Goal: Task Accomplishment & Management: Complete application form

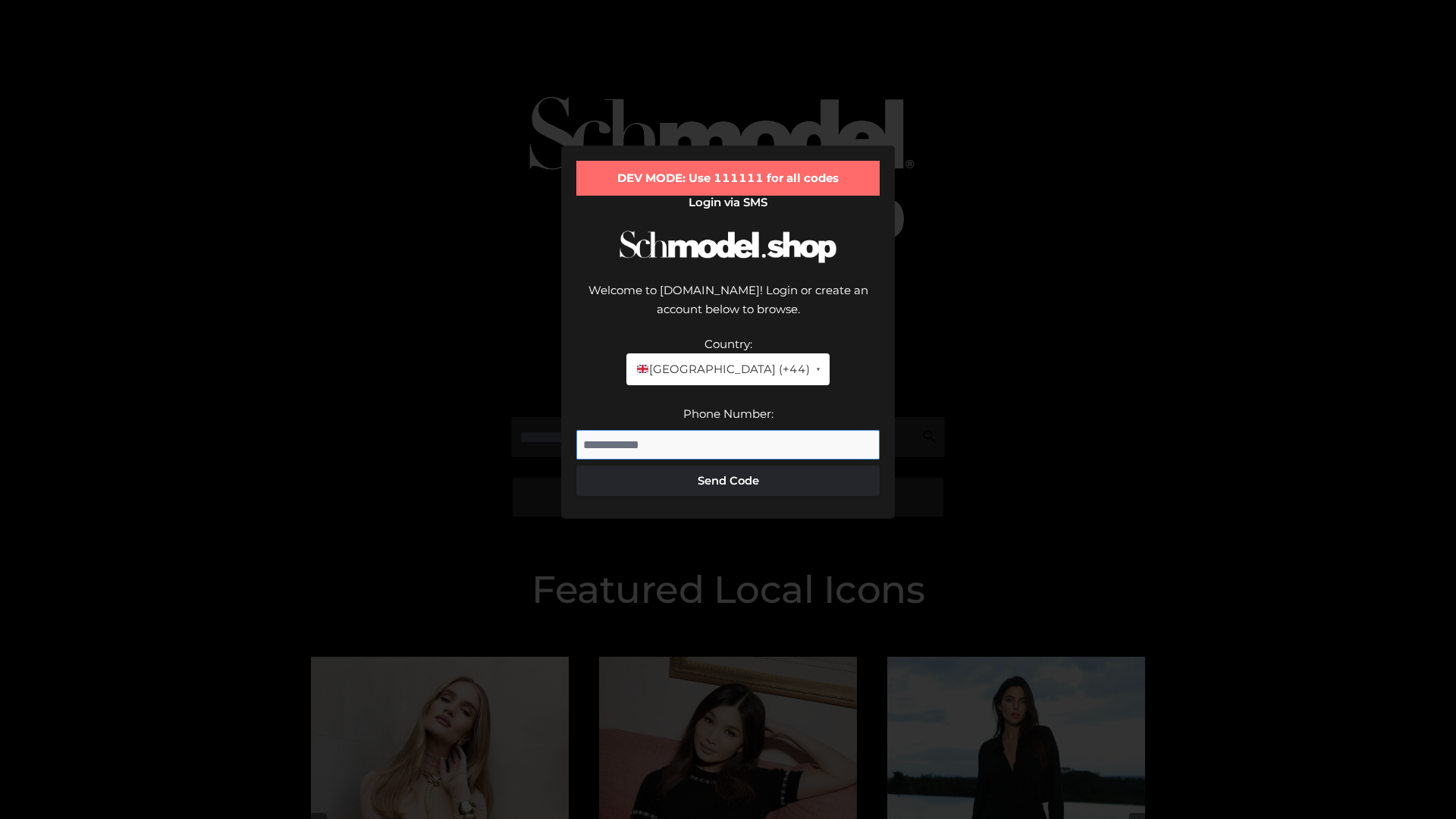
click at [728, 430] on input "Phone Number:" at bounding box center [728, 446] width 303 height 30
type input "**********"
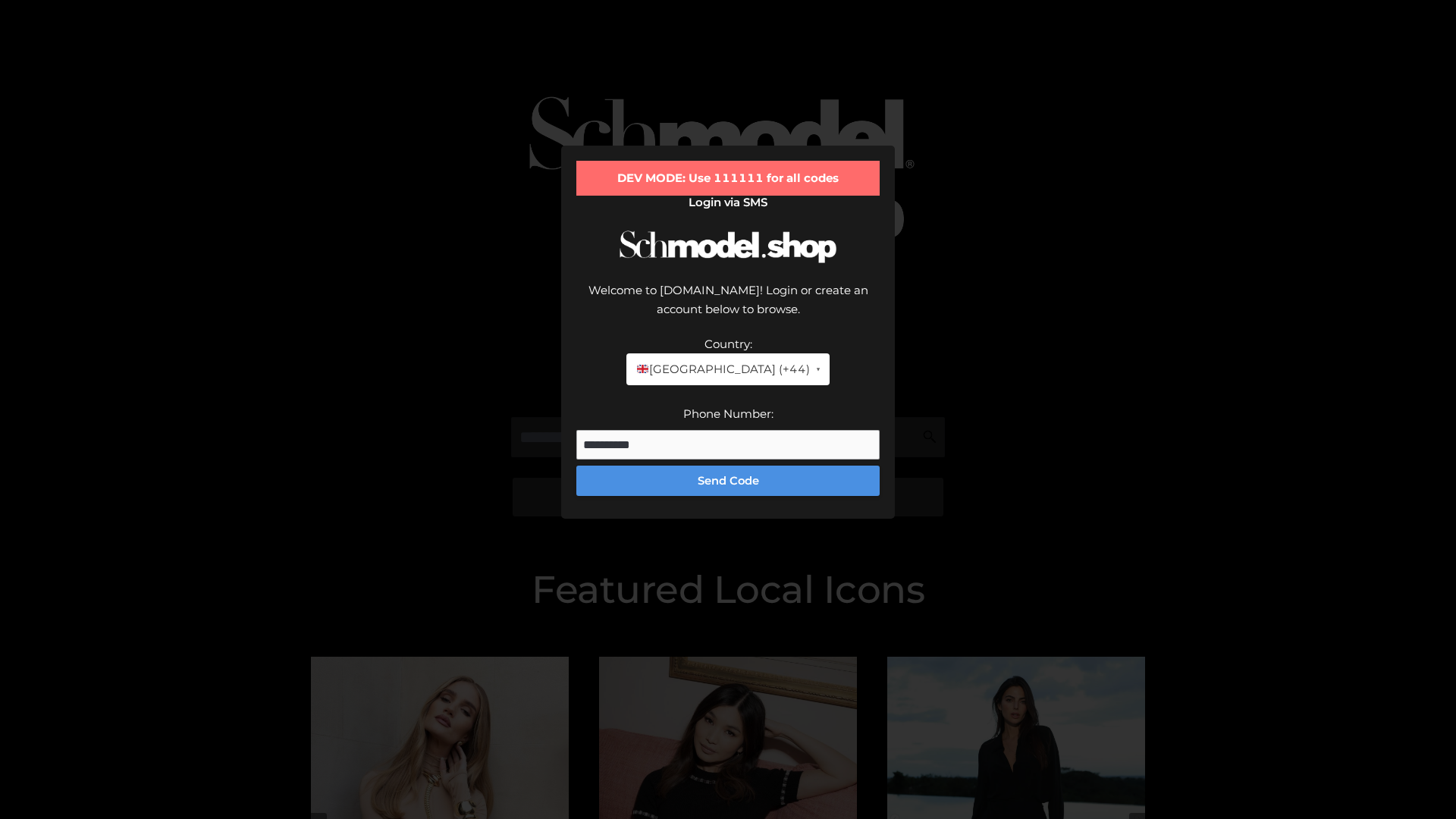
click at [728, 465] on button "Send Code" at bounding box center [728, 481] width 303 height 30
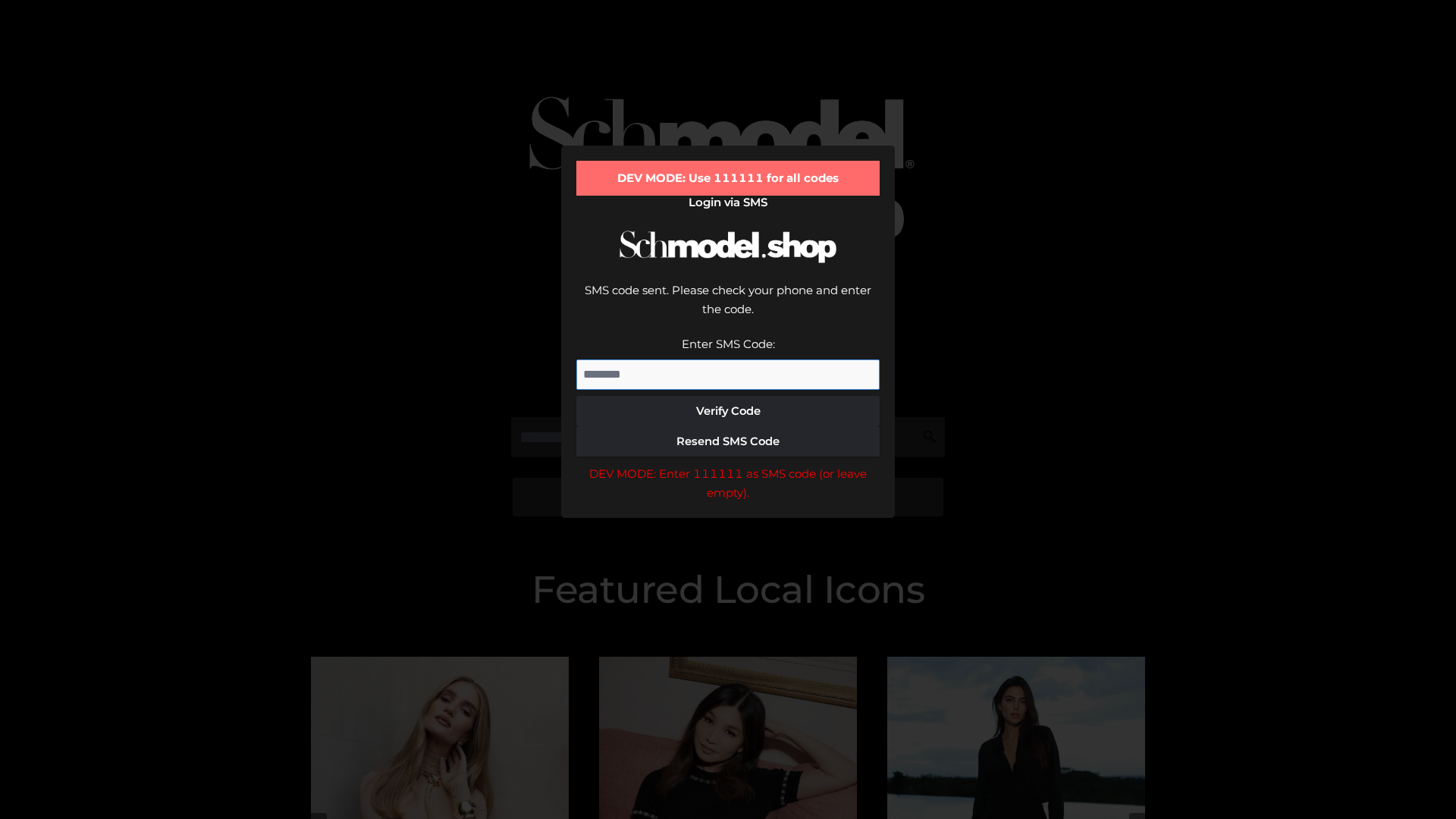
click at [728, 360] on input "Enter SMS Code:" at bounding box center [728, 375] width 303 height 30
type input "******"
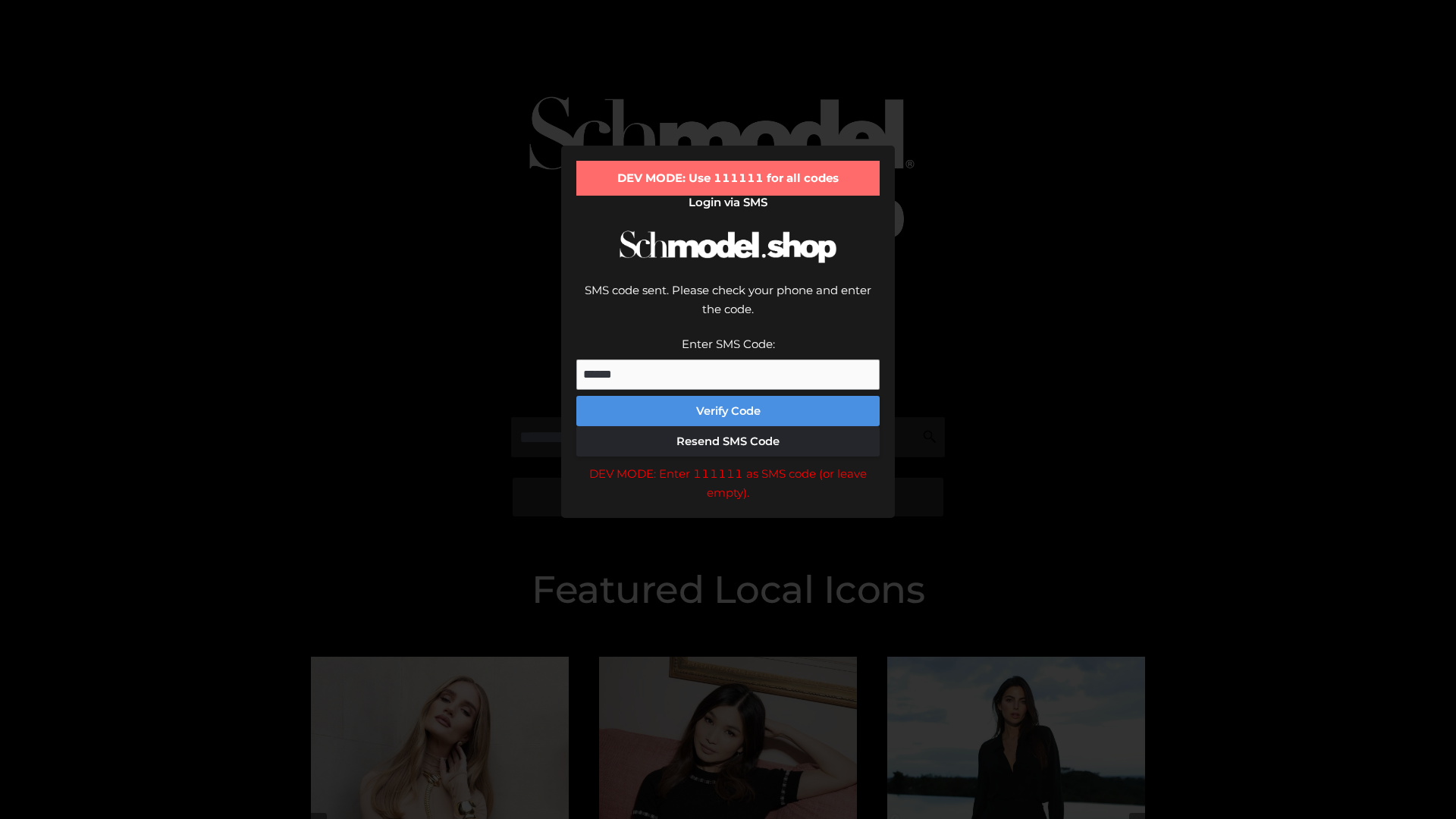
click at [728, 396] on button "Verify Code" at bounding box center [728, 411] width 303 height 30
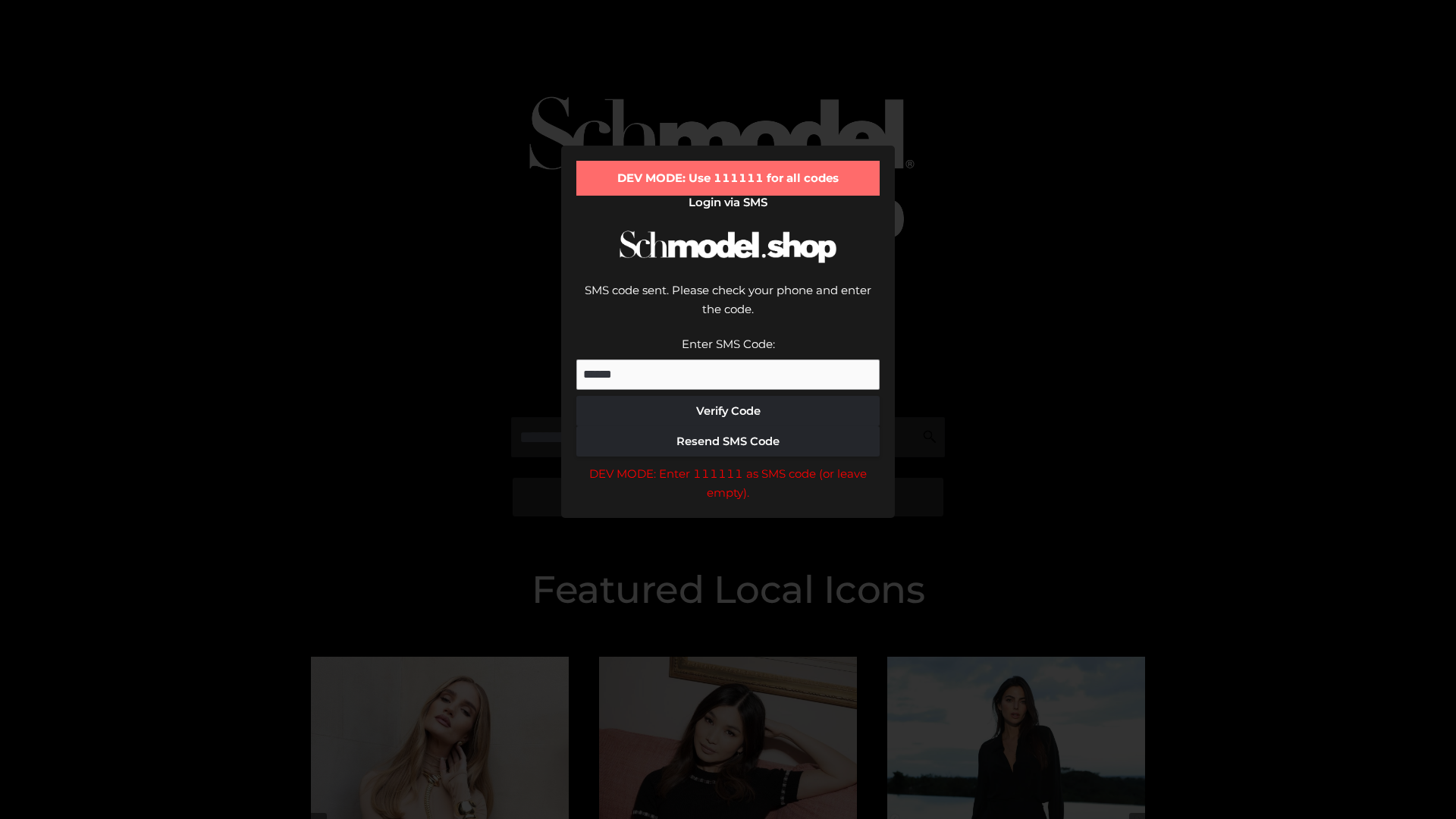
click at [728, 464] on div "DEV MODE: Enter 111111 as SMS code (or leave empty)." at bounding box center [728, 483] width 303 height 39
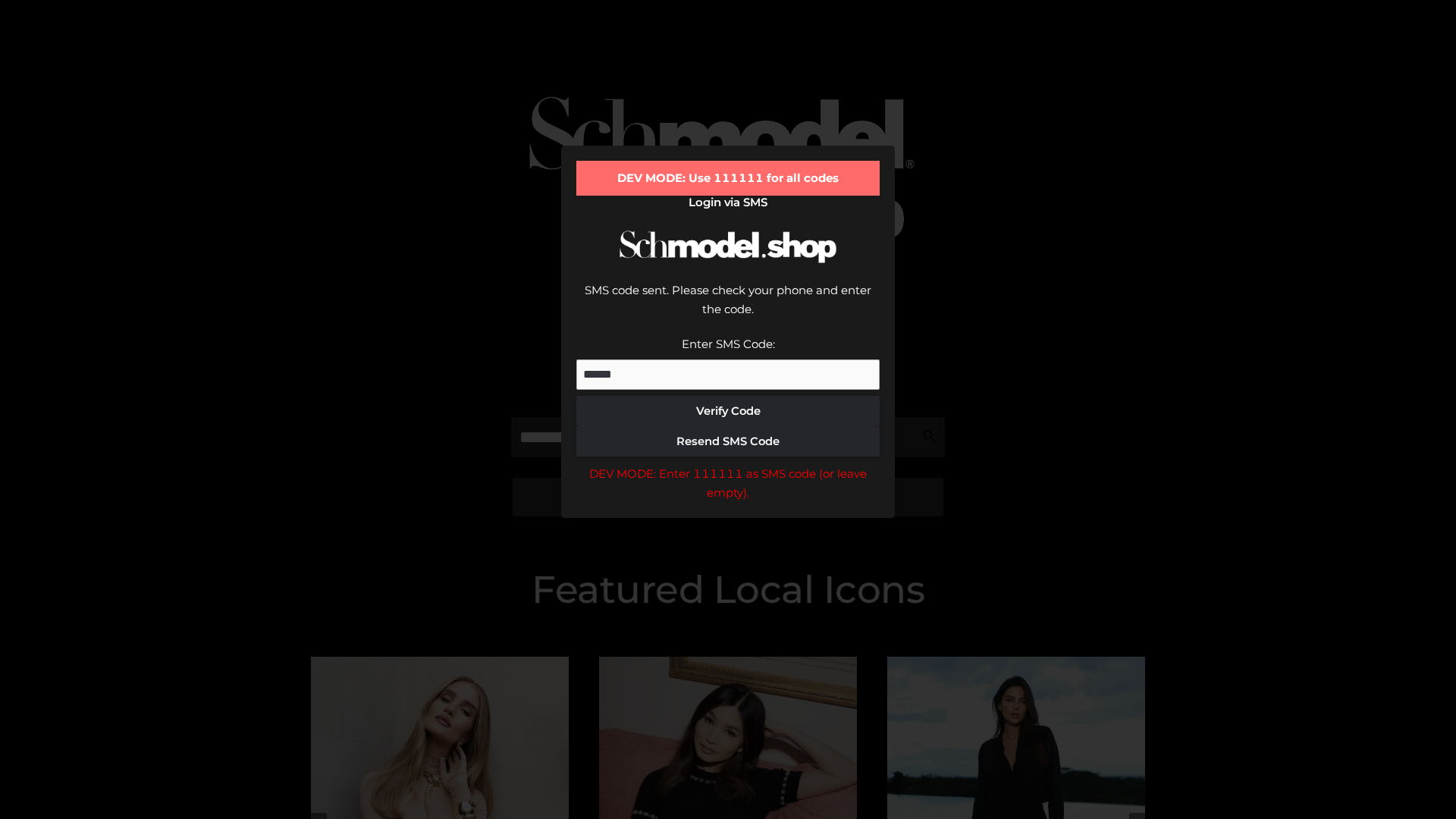
click at [728, 464] on div "DEV MODE: Enter 111111 as SMS code (or leave empty)." at bounding box center [728, 483] width 303 height 39
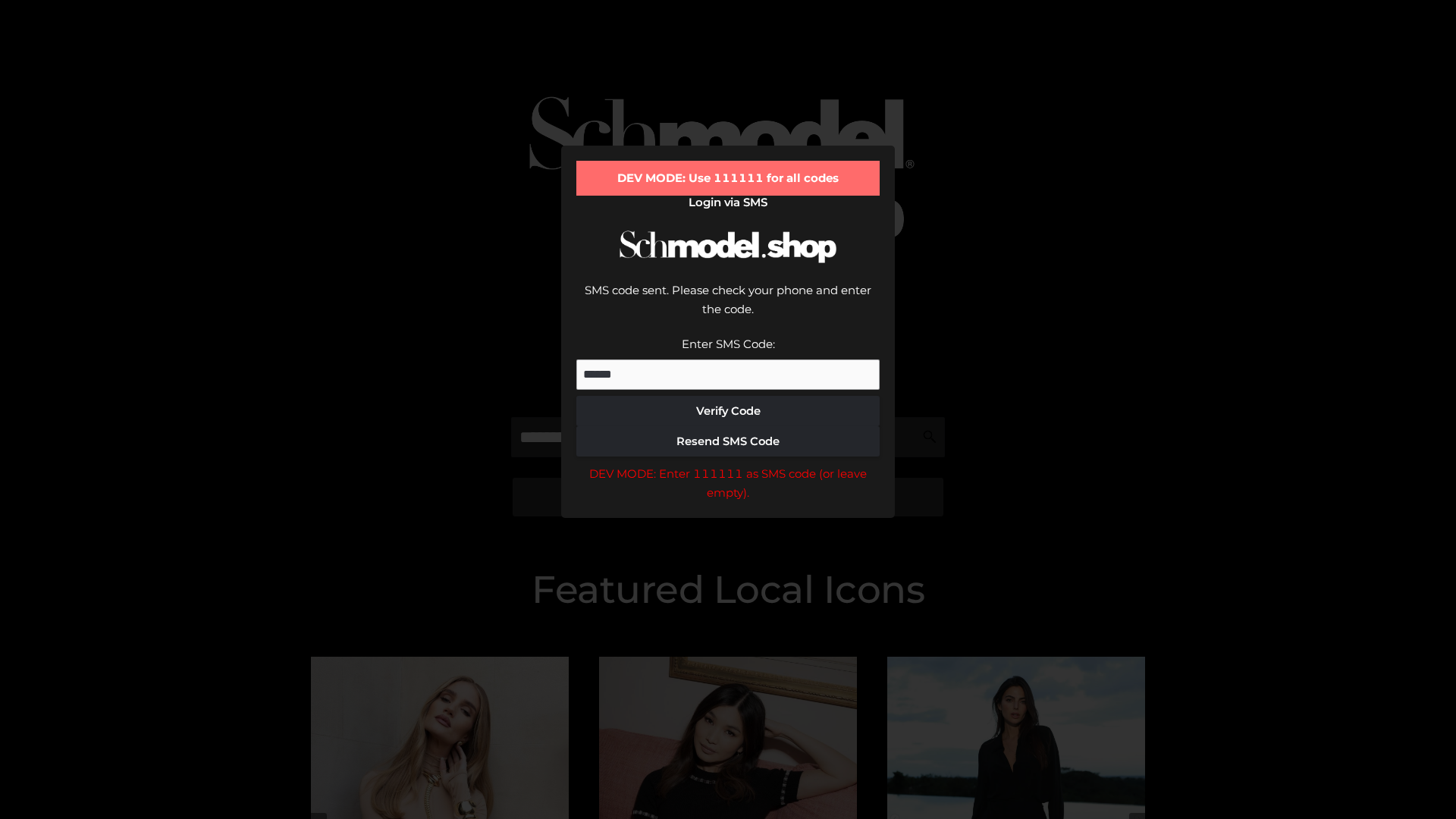
click at [728, 464] on div "DEV MODE: Enter 111111 as SMS code (or leave empty)." at bounding box center [728, 483] width 303 height 39
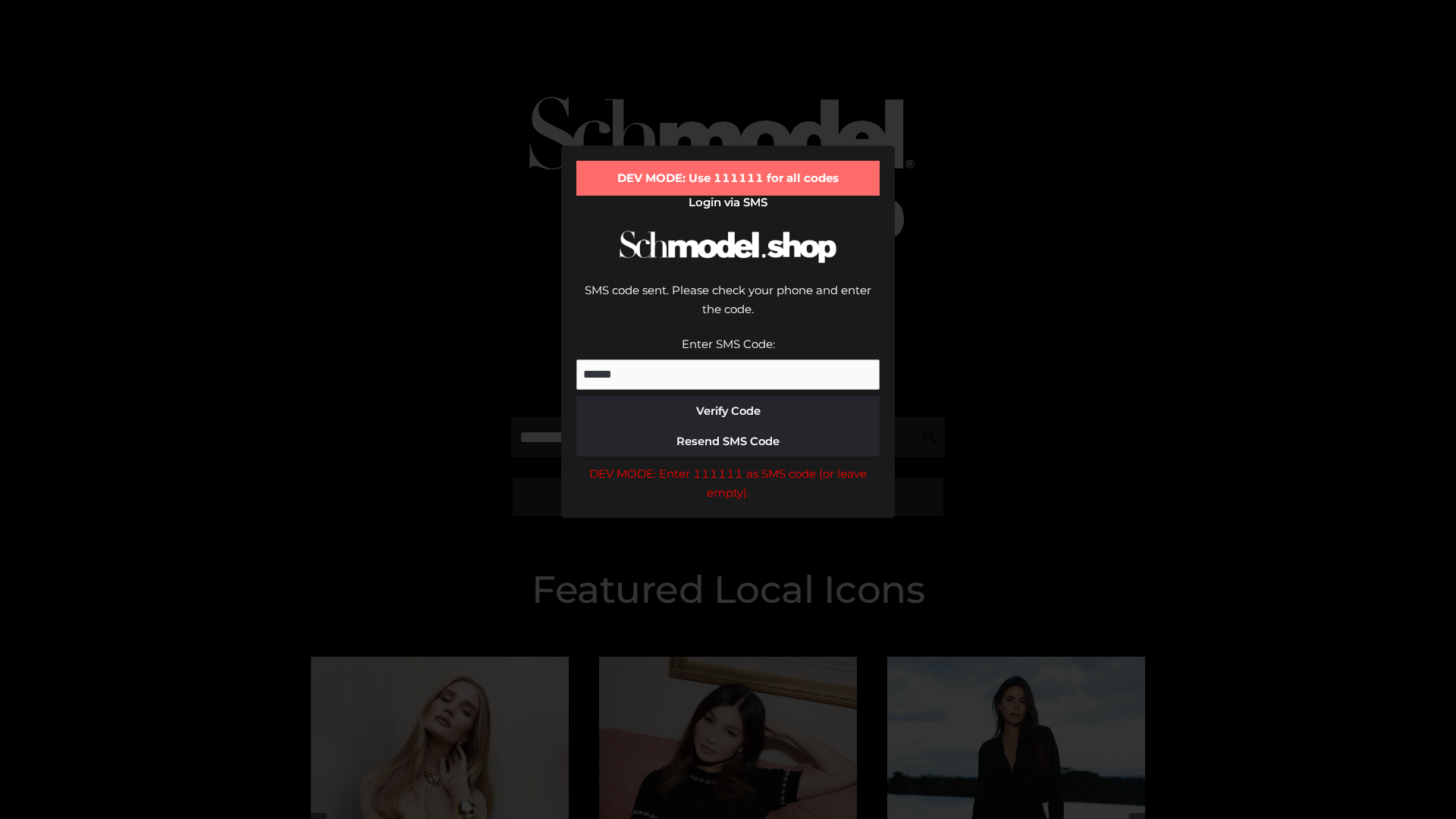
click at [728, 464] on div "DEV MODE: Enter 111111 as SMS code (or leave empty)." at bounding box center [728, 483] width 303 height 39
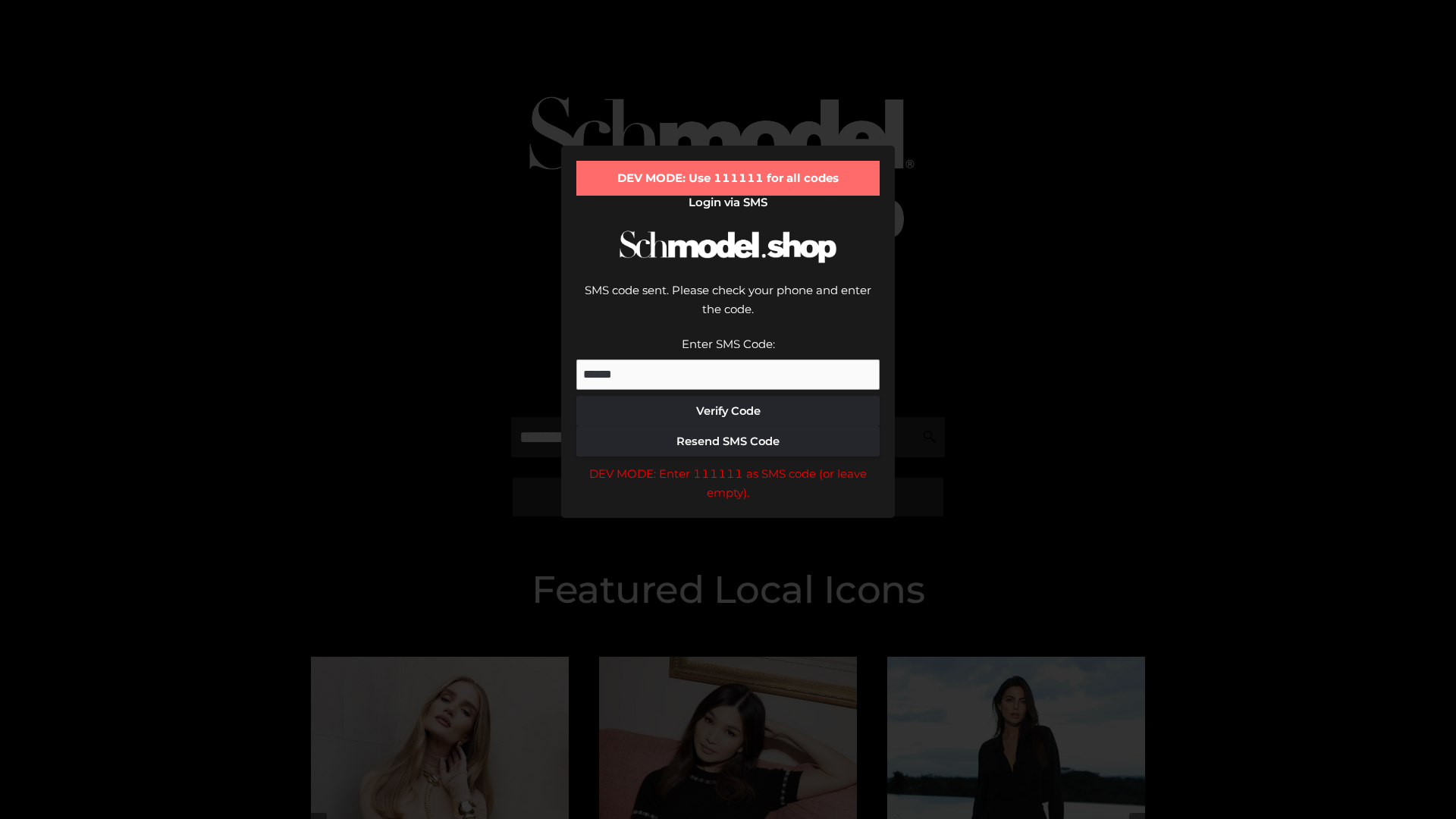
click at [728, 464] on div "DEV MODE: Enter 111111 as SMS code (or leave empty)." at bounding box center [728, 483] width 303 height 39
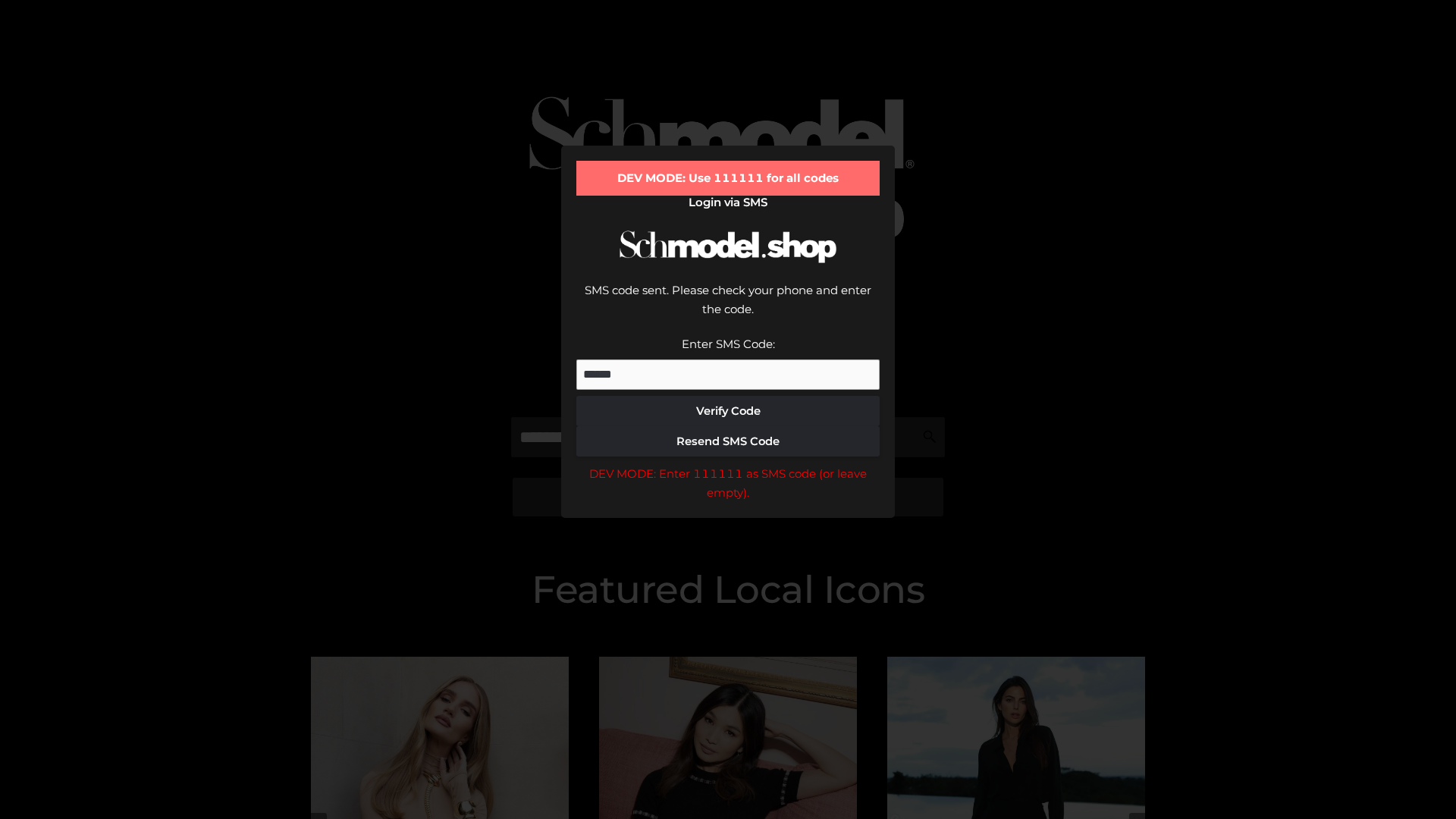
click at [728, 464] on div "DEV MODE: Enter 111111 as SMS code (or leave empty)." at bounding box center [728, 483] width 303 height 39
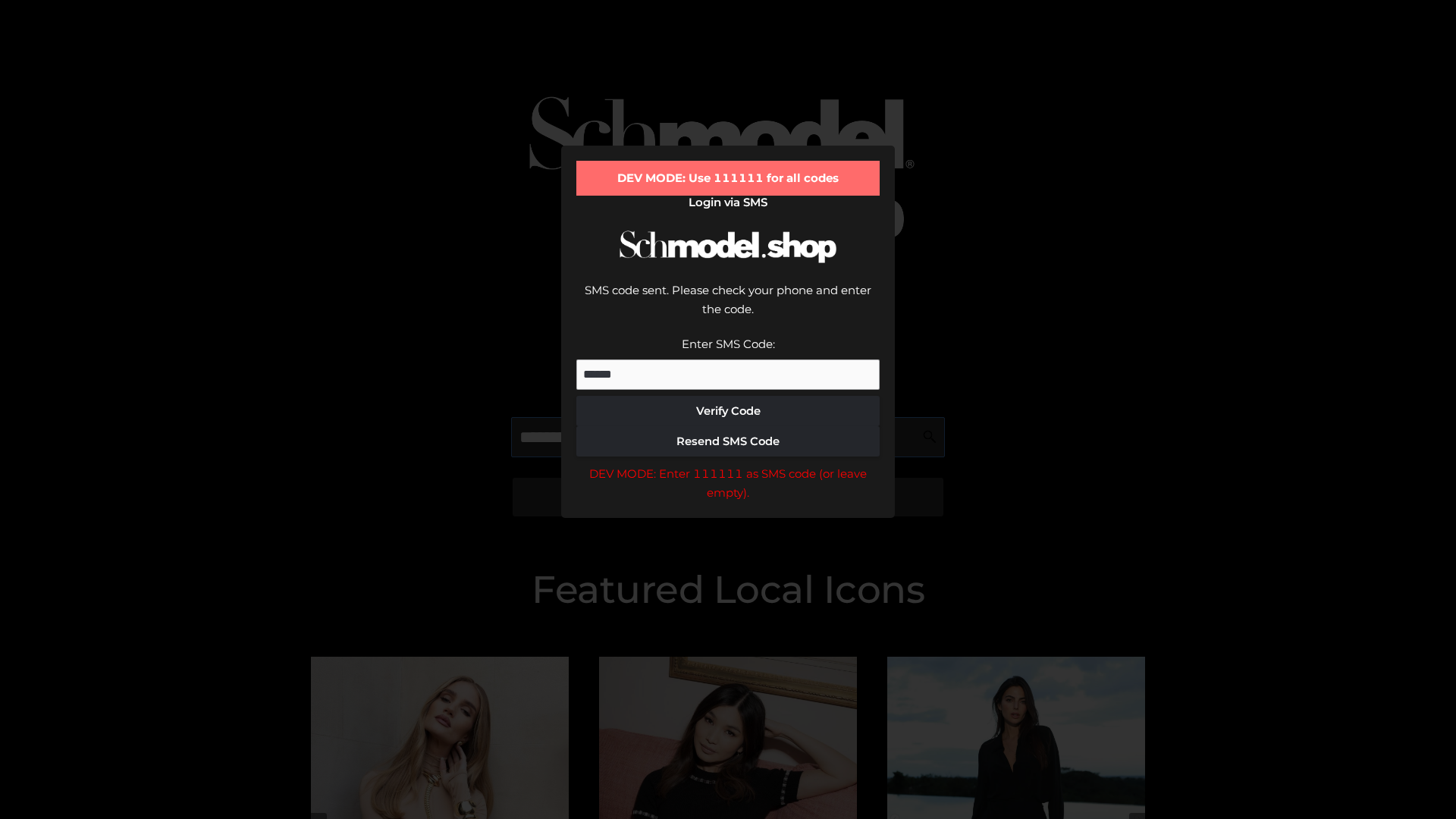
scroll to position [0, 78]
click at [728, 464] on div "DEV MODE: Enter 111111 as SMS code (or leave empty)." at bounding box center [728, 483] width 303 height 39
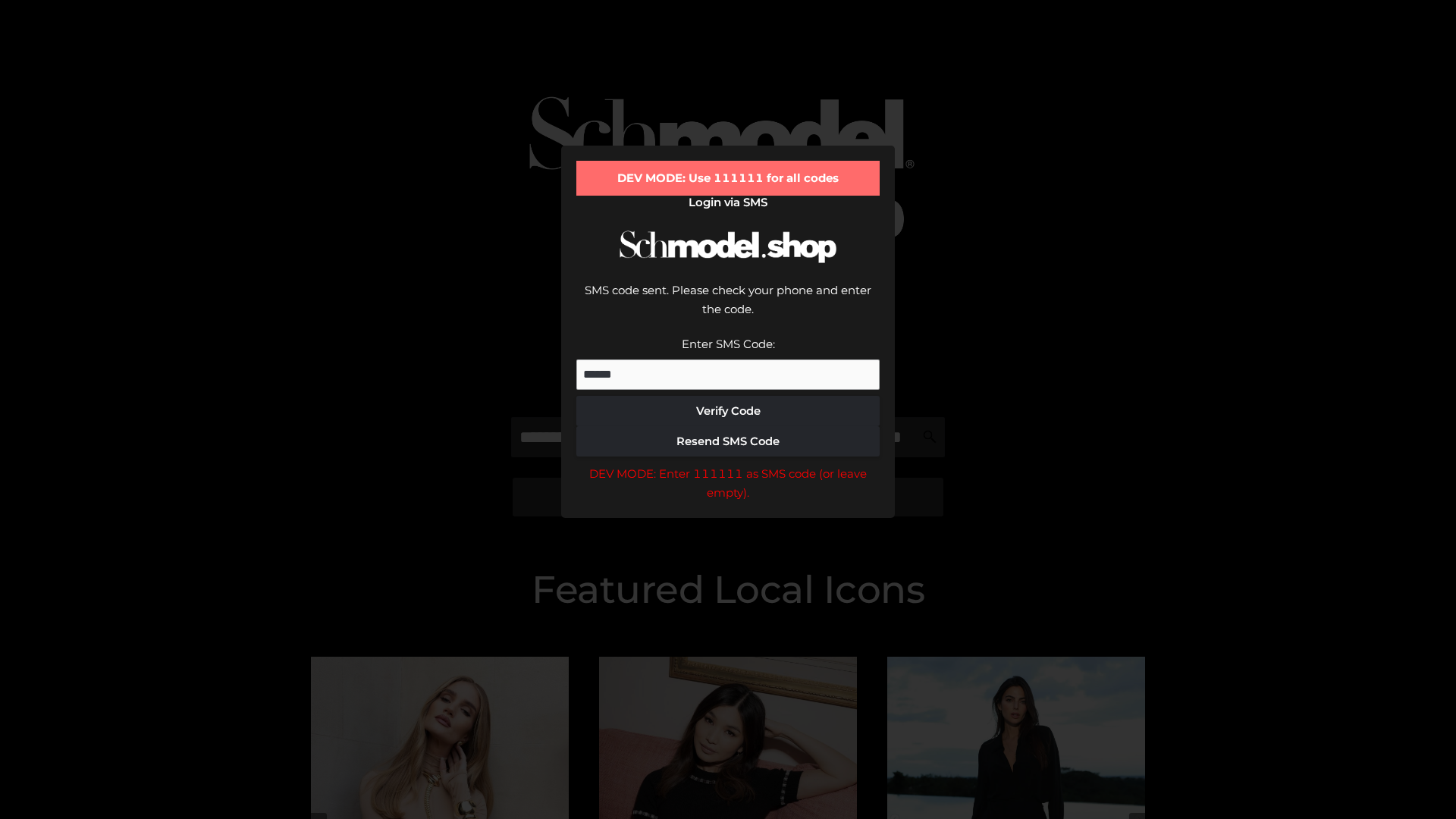
click at [728, 464] on div "DEV MODE: Enter 111111 as SMS code (or leave empty)." at bounding box center [728, 483] width 303 height 39
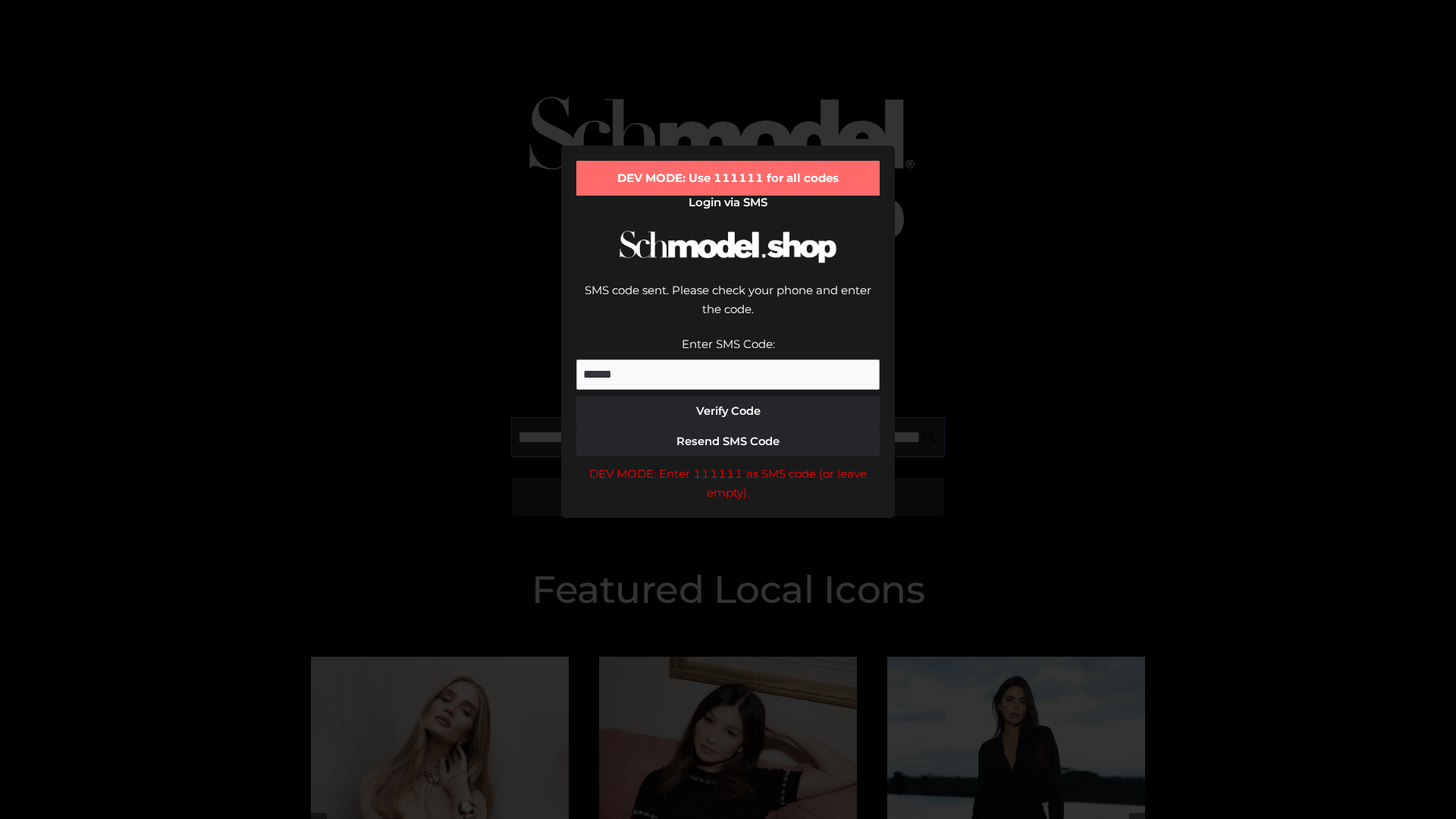
scroll to position [0, 165]
click at [728, 464] on div "DEV MODE: Enter 111111 as SMS code (or leave empty)." at bounding box center [728, 483] width 303 height 39
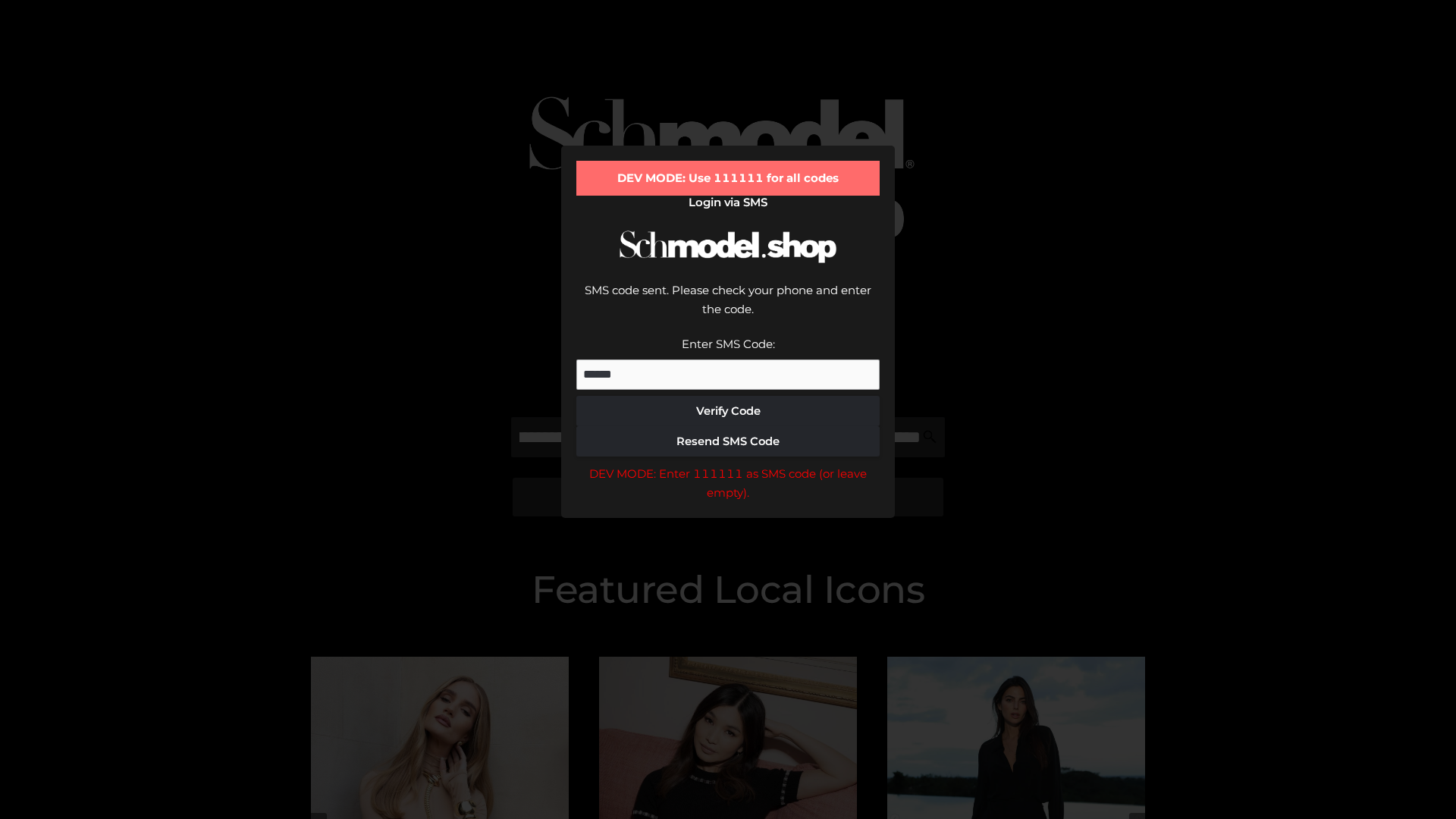
click at [728, 464] on div "DEV MODE: Enter 111111 as SMS code (or leave empty)." at bounding box center [728, 483] width 303 height 39
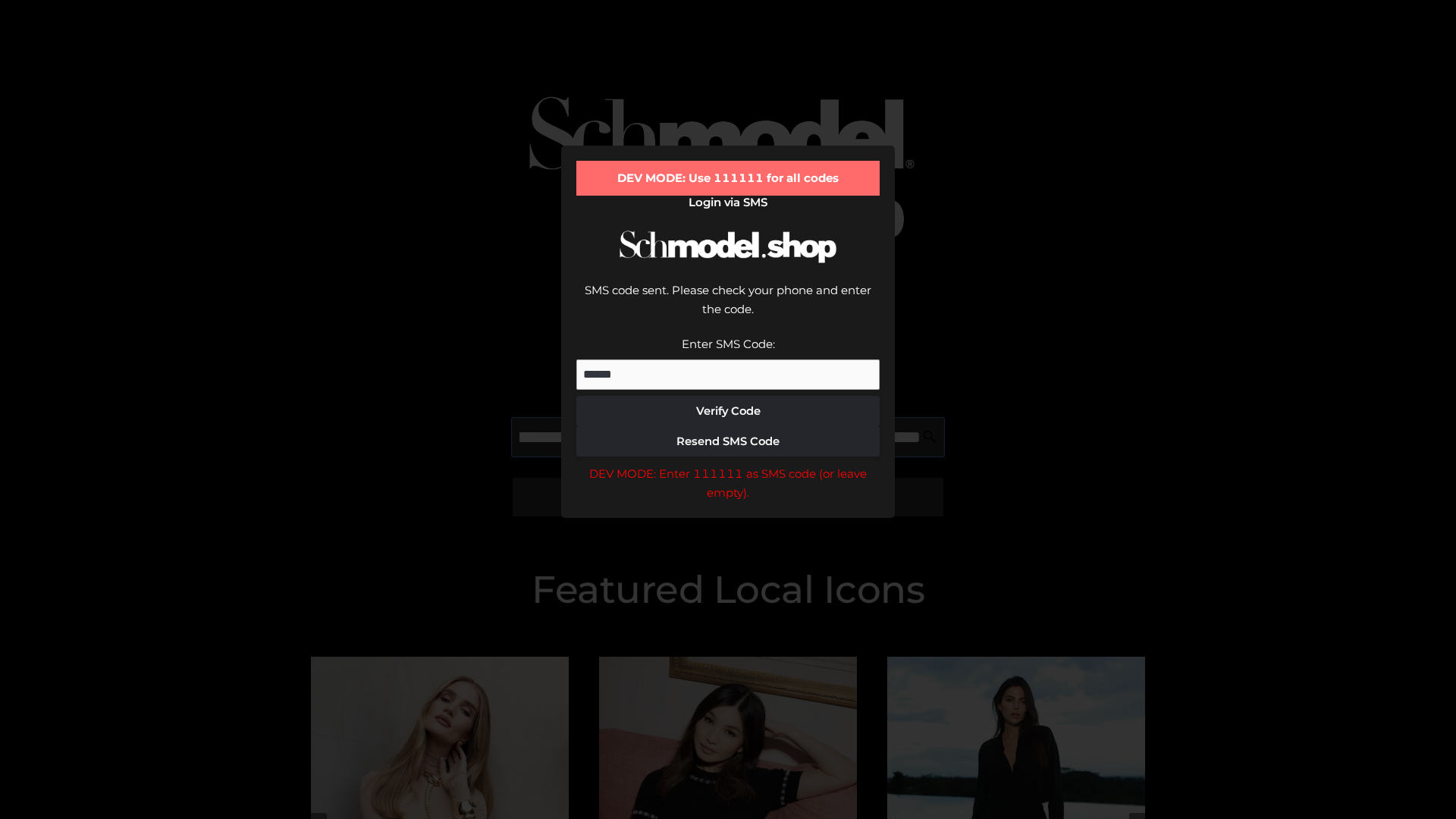
scroll to position [0, 257]
click at [728, 464] on div "DEV MODE: Enter 111111 as SMS code (or leave empty)." at bounding box center [728, 483] width 303 height 39
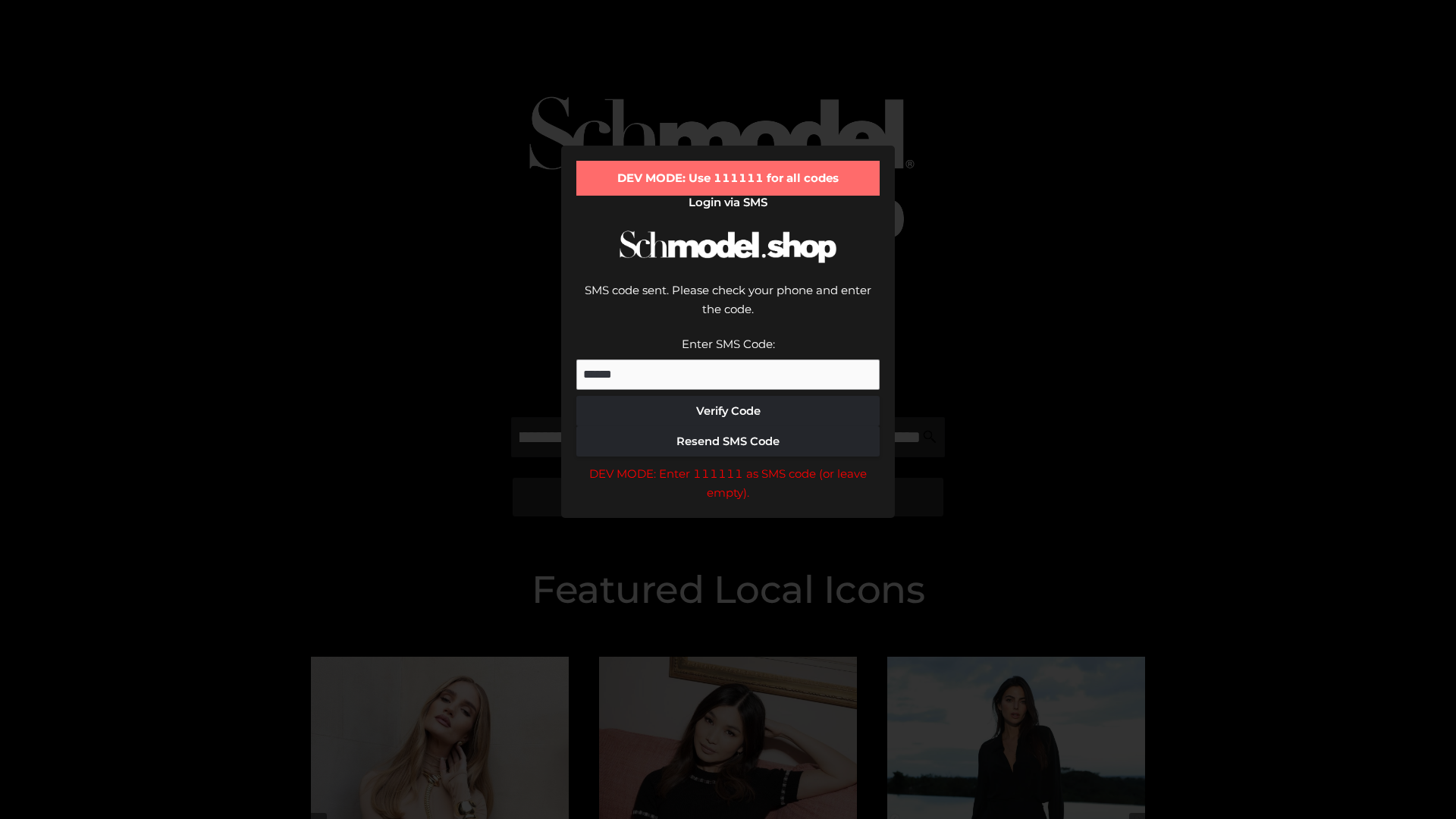
click at [728, 464] on div "DEV MODE: Enter 111111 as SMS code (or leave empty)." at bounding box center [728, 483] width 303 height 39
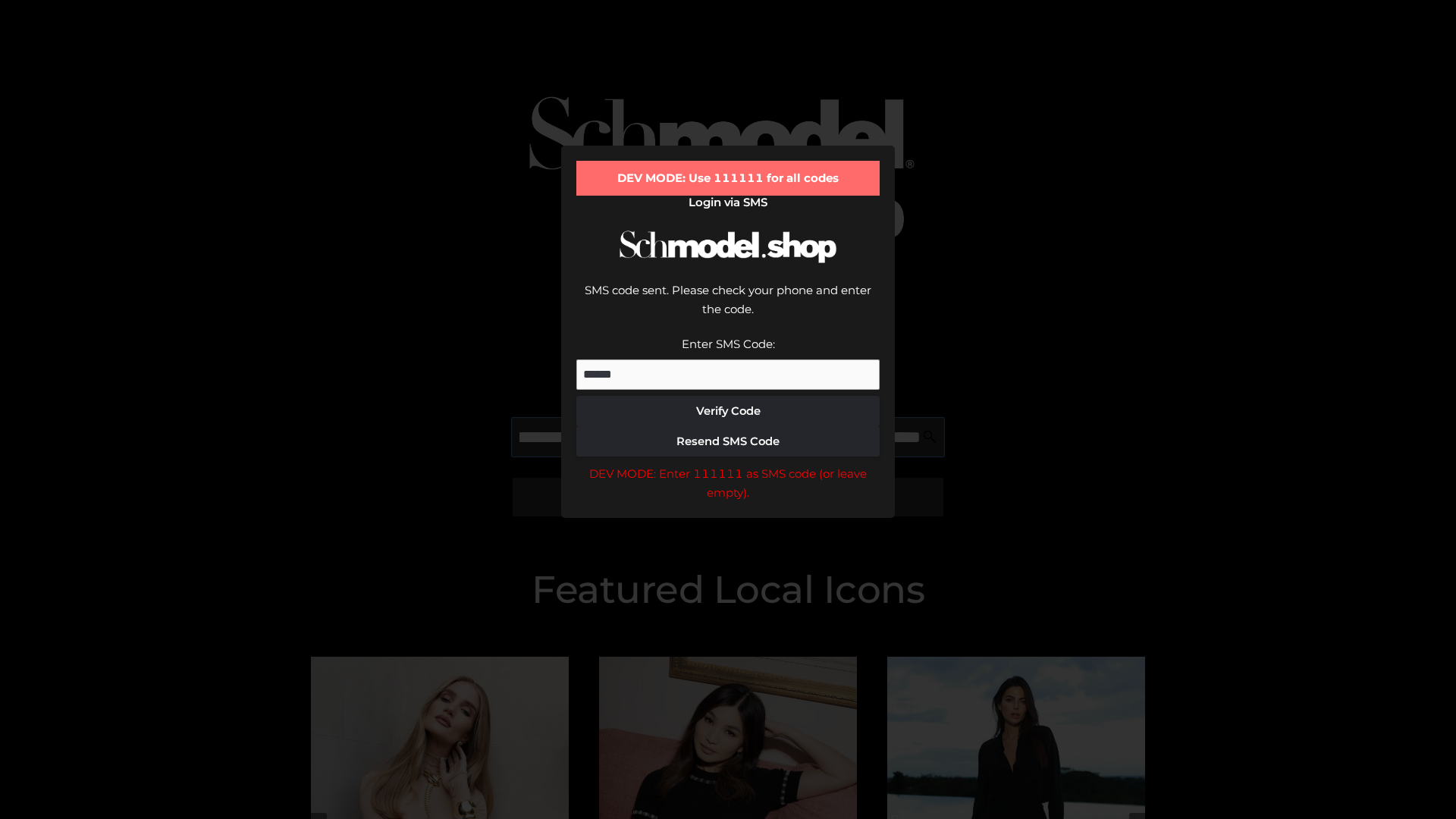
scroll to position [0, 353]
click at [728, 464] on div "DEV MODE: Enter 111111 as SMS code (or leave empty)." at bounding box center [728, 483] width 303 height 39
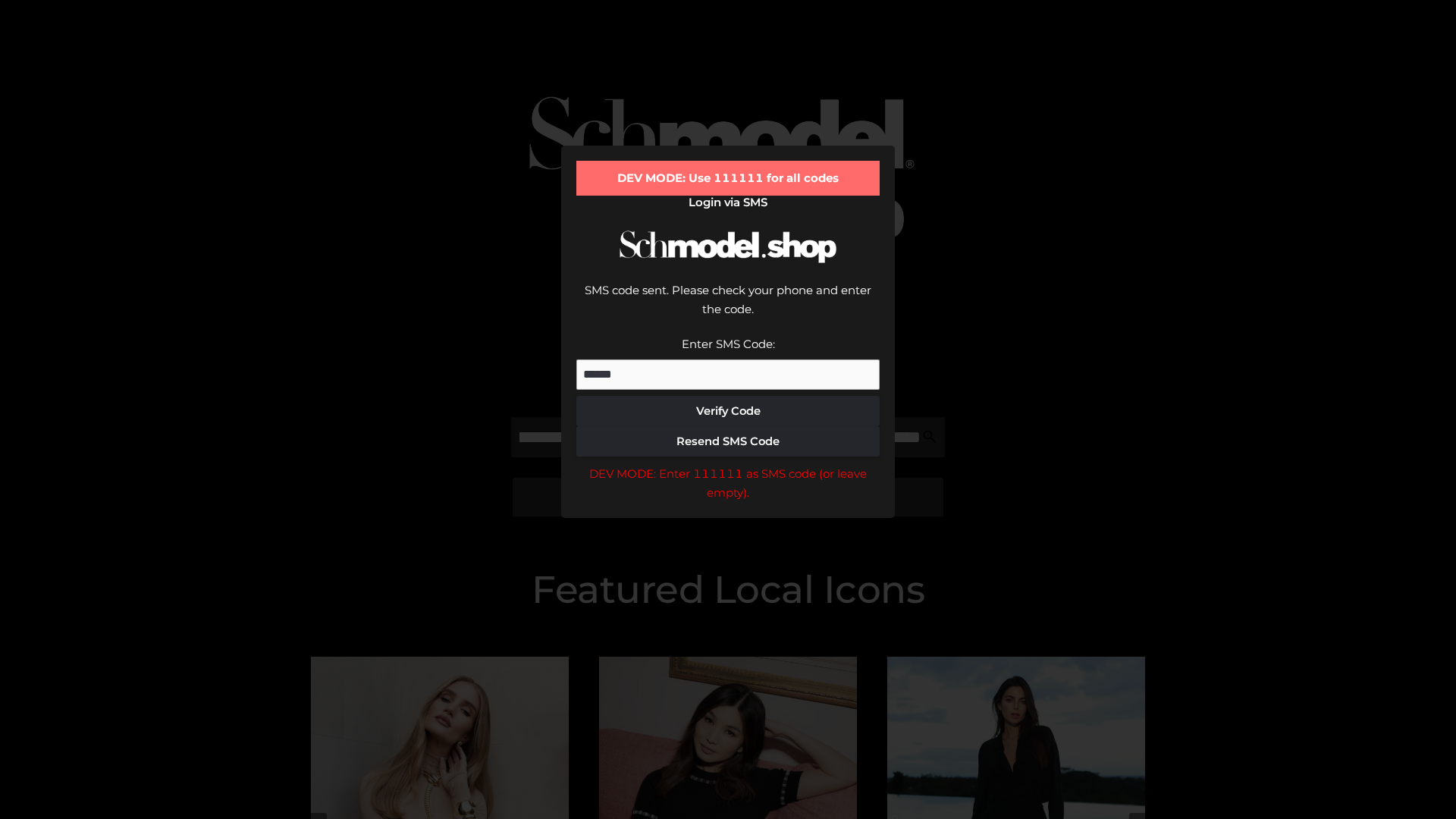
click at [728, 464] on div "DEV MODE: Enter 111111 as SMS code (or leave empty)." at bounding box center [728, 483] width 303 height 39
type input "**********"
